Goal: Information Seeking & Learning: Learn about a topic

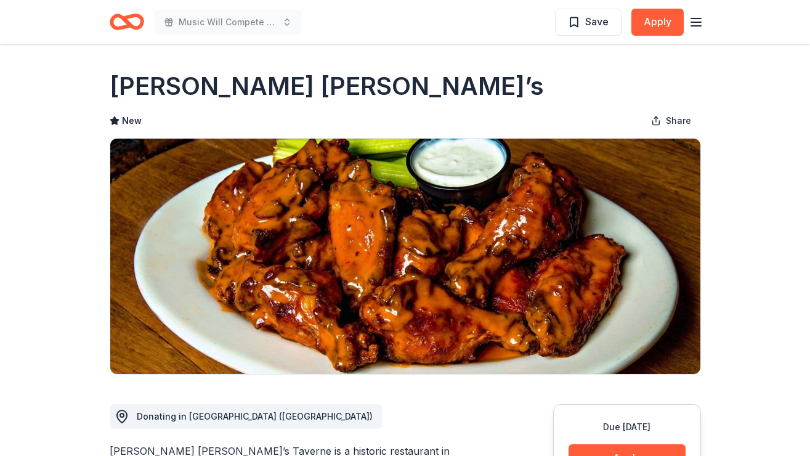
click at [137, 25] on icon "Home" at bounding box center [127, 21] width 34 height 29
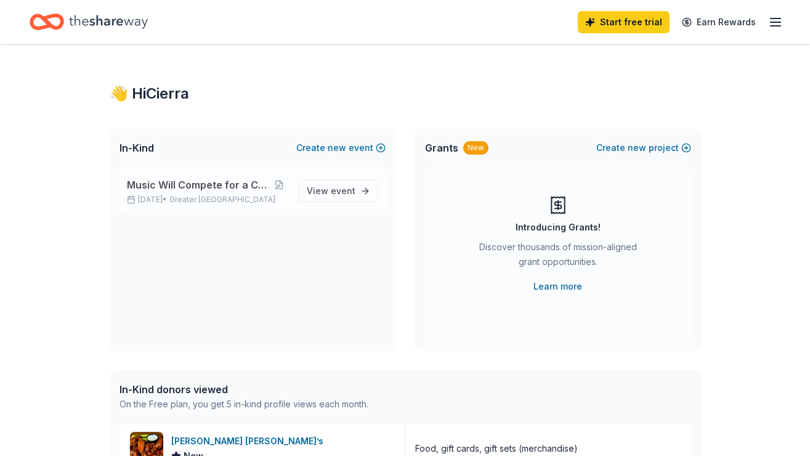
click at [206, 203] on span "Greater [GEOGRAPHIC_DATA]" at bounding box center [222, 200] width 106 height 10
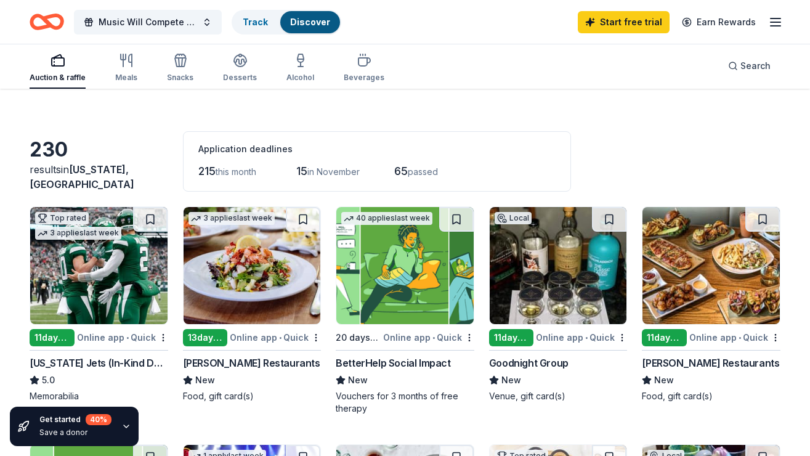
scroll to position [21, 0]
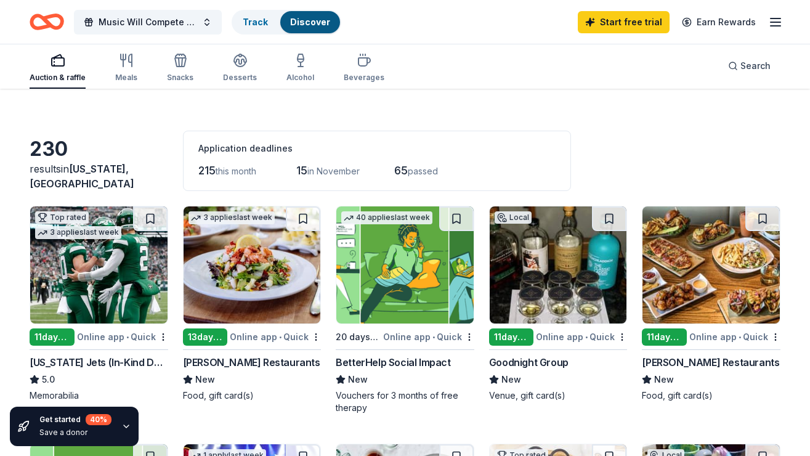
click at [529, 360] on div "Goodnight Group" at bounding box center [528, 362] width 79 height 15
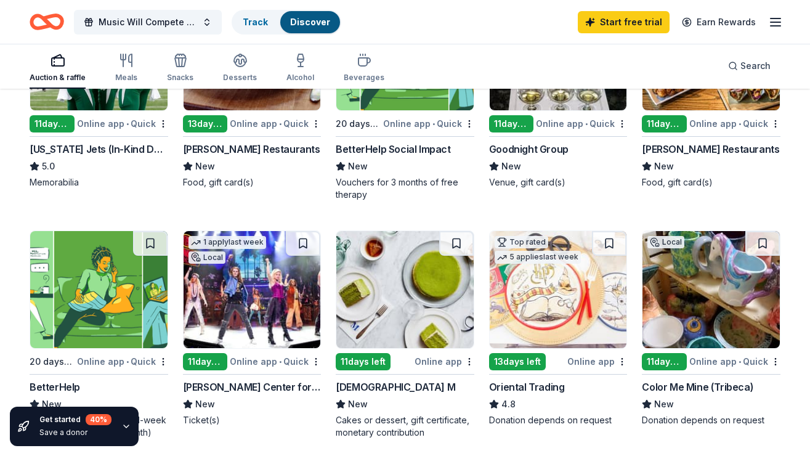
scroll to position [240, 0]
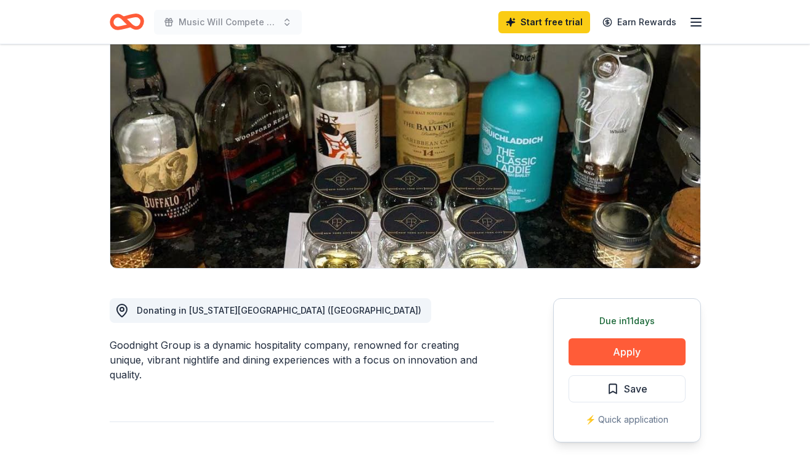
scroll to position [105, 0]
